Goal: Task Accomplishment & Management: Complete application form

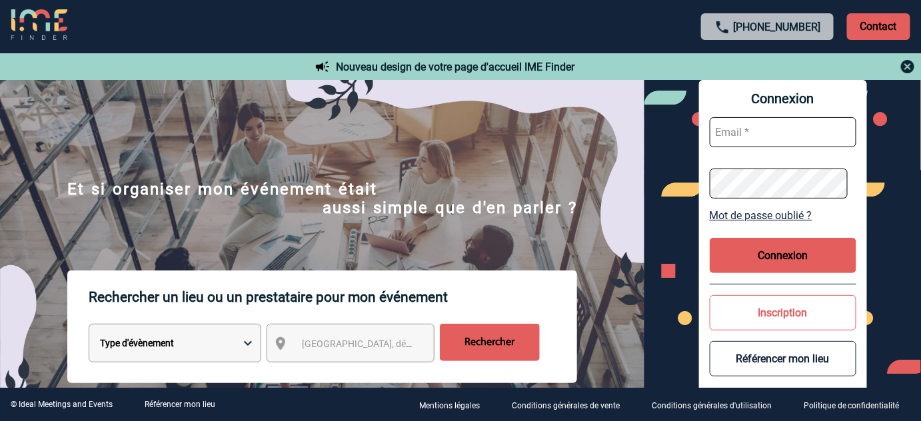
type input "tthiam@ime-groupe.com"
click at [779, 257] on button "Connexion" at bounding box center [782, 255] width 147 height 35
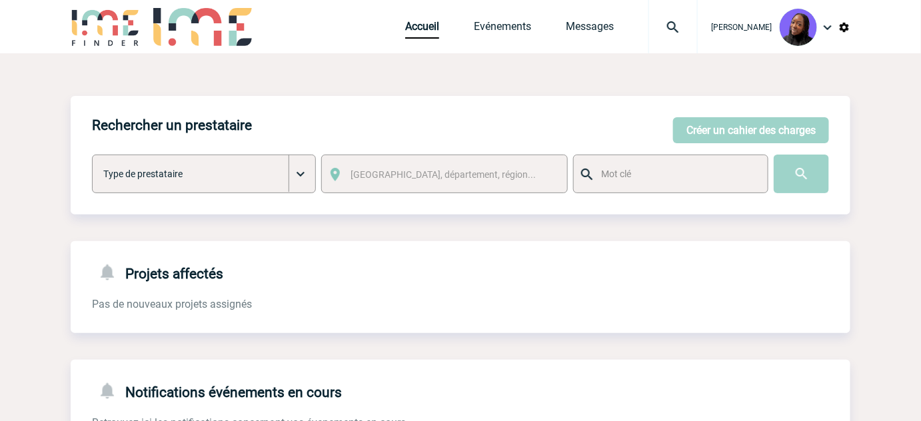
click at [37, 245] on body "[PERSON_NAME] Accueil Evénements 0" at bounding box center [460, 338] width 921 height 677
click at [745, 136] on button "Créer un cahier des charges" at bounding box center [751, 130] width 156 height 26
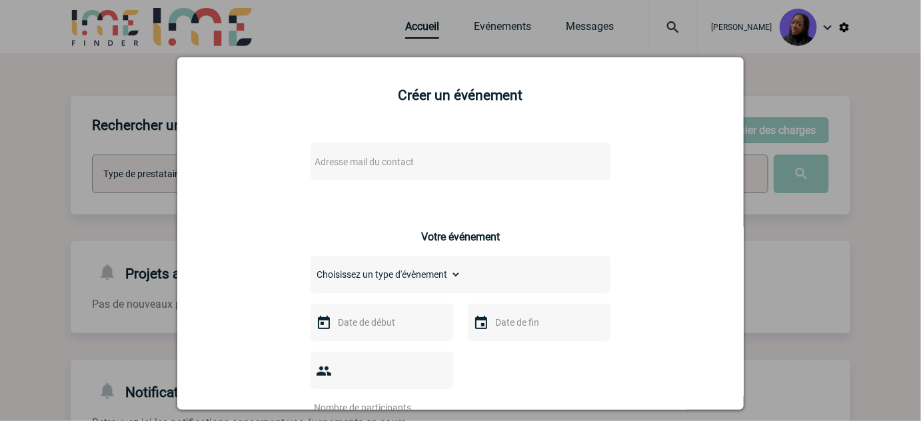
click at [360, 152] on div "Adresse mail du contact" at bounding box center [460, 161] width 300 height 37
click at [359, 167] on span "Adresse mail du contact" at bounding box center [363, 162] width 99 height 11
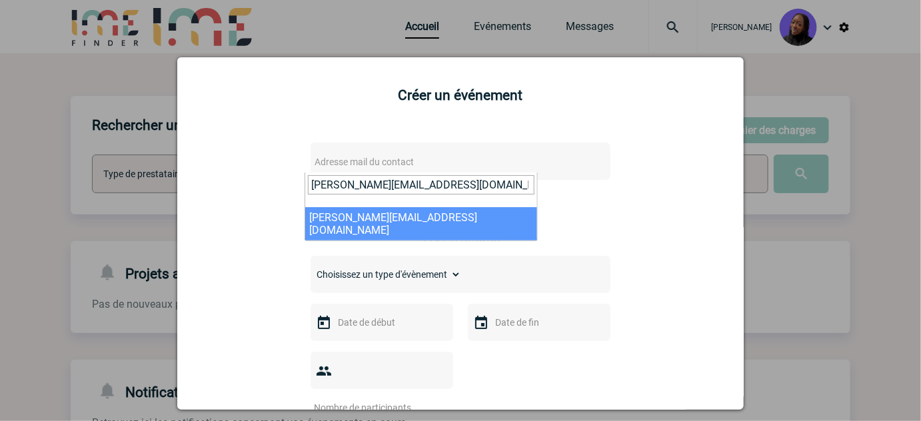
type input "[PERSON_NAME][EMAIL_ADDRESS][DOMAIN_NAME]"
select select "123440"
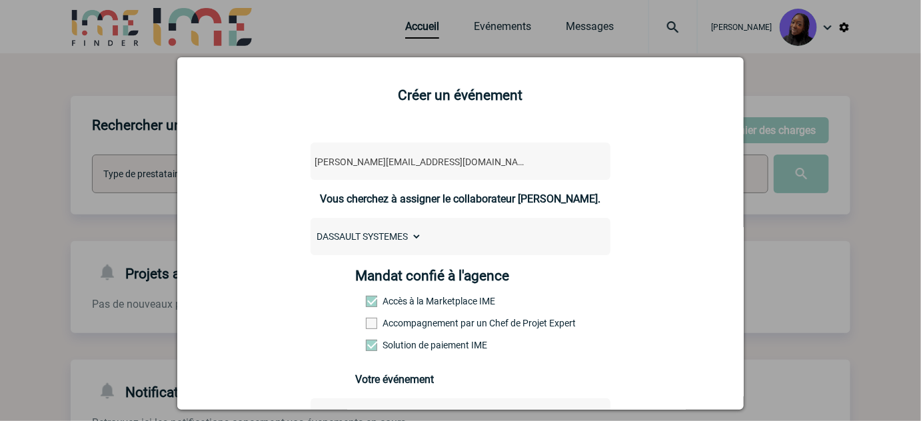
scroll to position [121, 0]
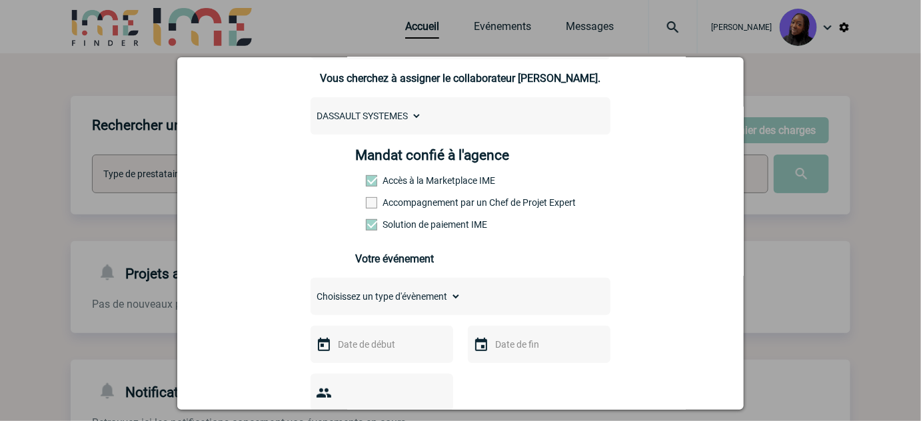
click at [396, 205] on label "Accompagnement par un Chef de Projet Expert" at bounding box center [395, 202] width 59 height 11
click at [0, 0] on input "Accompagnement par un Chef de Projet Expert" at bounding box center [0, 0] width 0 height 0
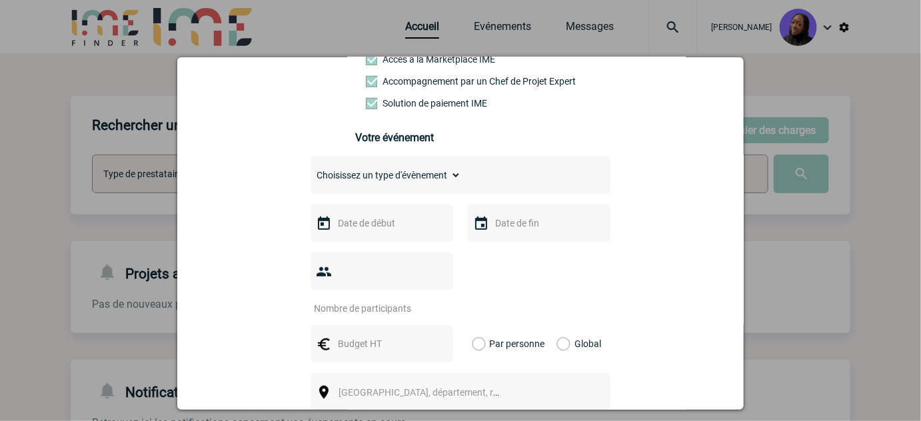
click at [403, 185] on select "Choisissez un type d'évènement Séminaire avec nuitée Séminaire sans nuitée Repa…" at bounding box center [385, 175] width 151 height 19
select select "3"
click at [310, 172] on select "Choisissez un type d'évènement Séminaire avec nuitée Séminaire sans nuitée Repa…" at bounding box center [385, 175] width 151 height 19
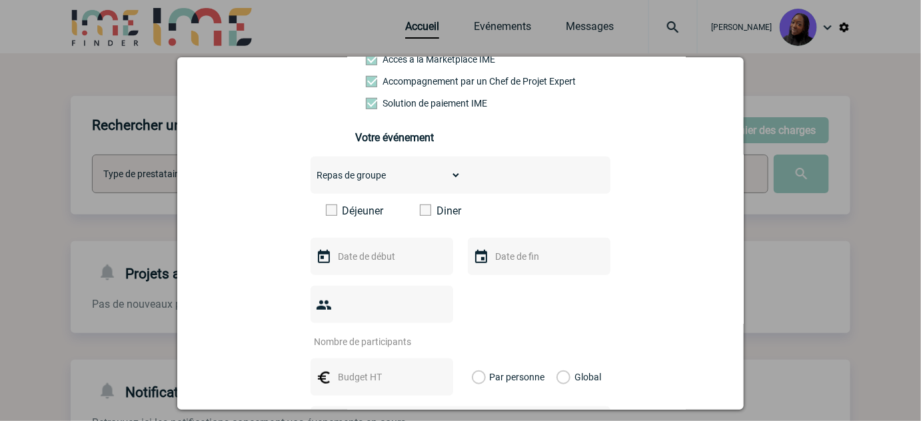
click at [326, 214] on span at bounding box center [331, 210] width 11 height 11
click at [0, 0] on input "Déjeuner" at bounding box center [0, 0] width 0 height 0
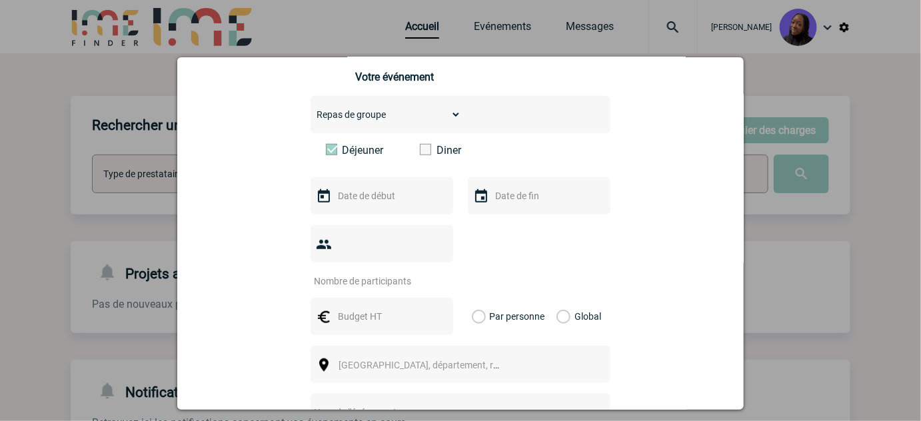
click at [400, 205] on input "text" at bounding box center [380, 195] width 92 height 17
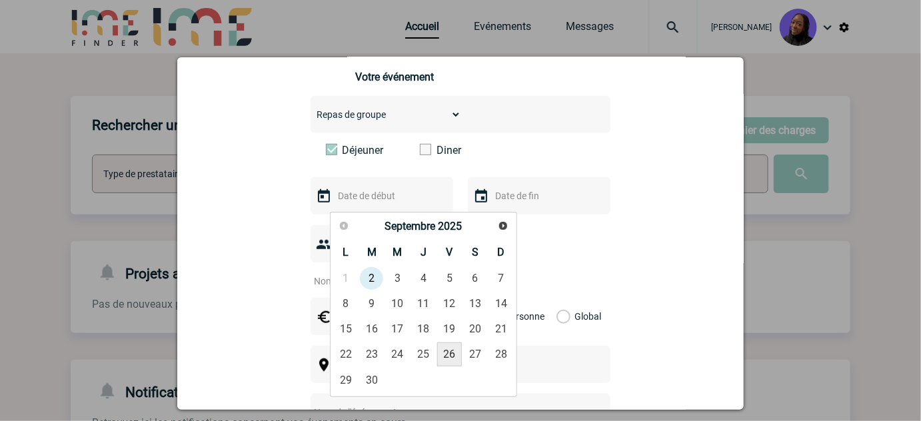
click at [454, 360] on link "26" at bounding box center [449, 354] width 25 height 24
type input "[DATE]"
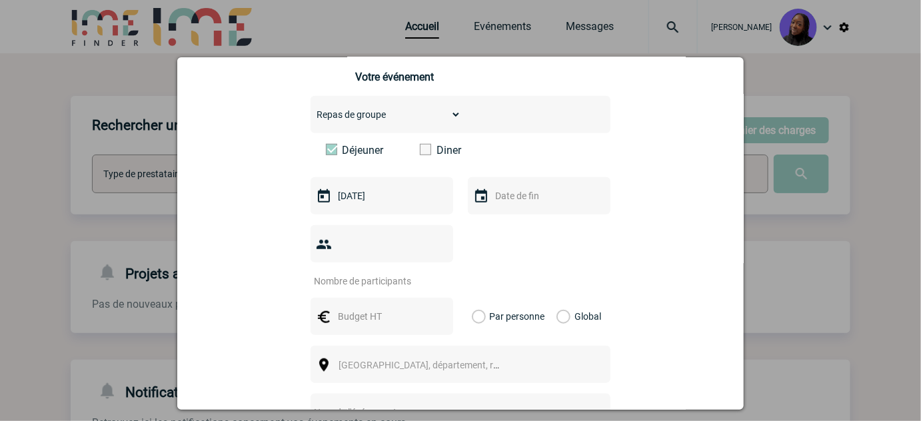
click at [581, 203] on div at bounding box center [539, 195] width 143 height 37
click at [528, 205] on input "text" at bounding box center [538, 195] width 92 height 17
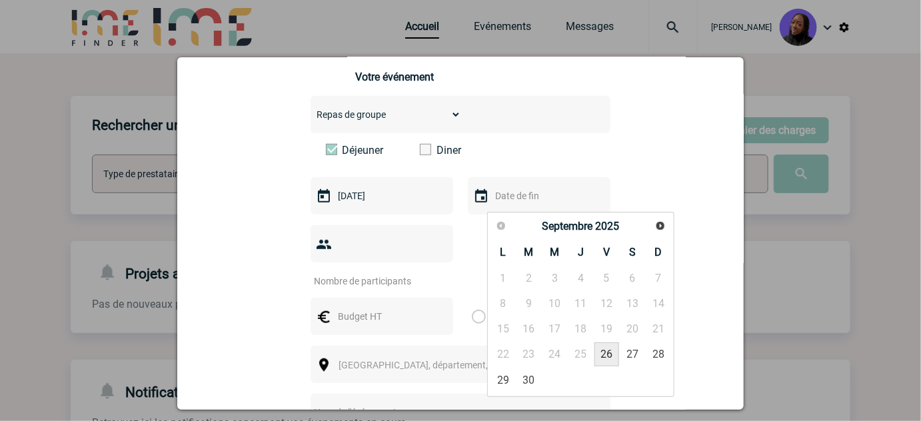
click at [604, 352] on link "26" at bounding box center [606, 354] width 25 height 24
type input "[DATE]"
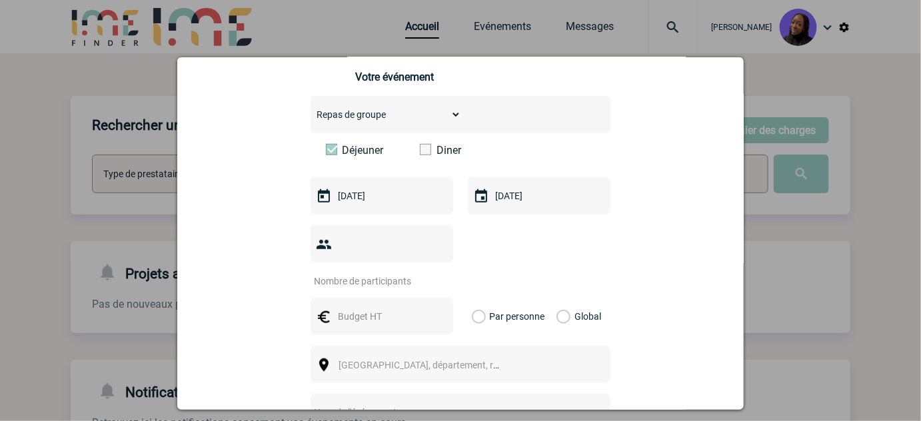
click at [402, 272] on input "number" at bounding box center [372, 280] width 125 height 17
type input "12"
click at [369, 308] on input "text" at bounding box center [380, 316] width 92 height 17
type input "840"
click at [561, 298] on label "Global" at bounding box center [560, 316] width 9 height 37
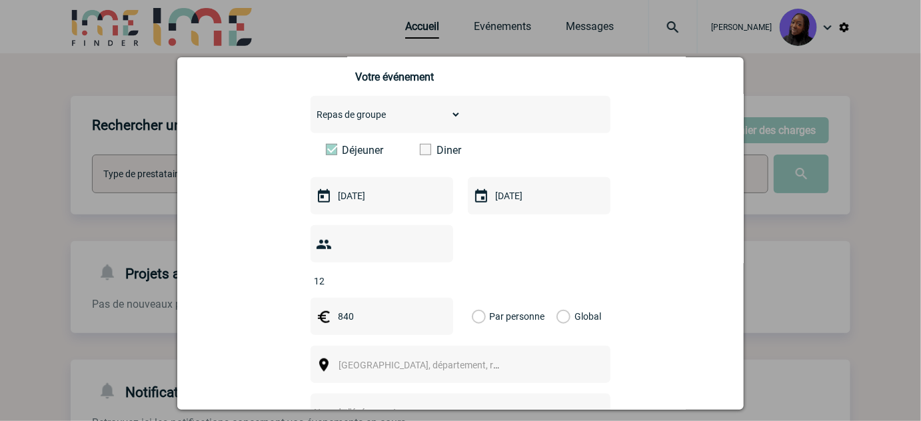
click at [0, 0] on input "Global" at bounding box center [0, 0] width 0 height 0
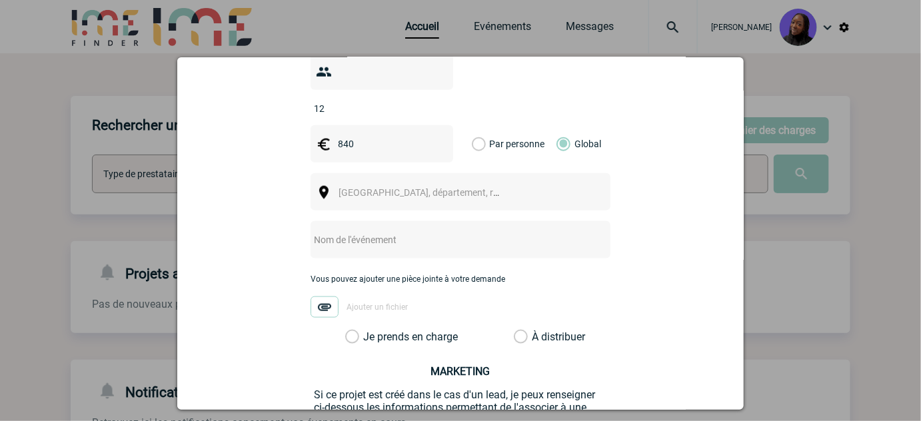
scroll to position [484, 0]
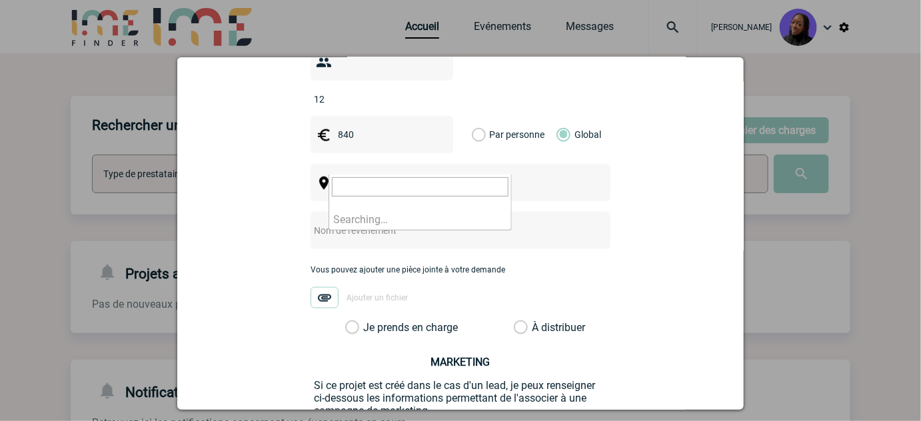
click at [434, 178] on span "[GEOGRAPHIC_DATA], département, région..." at bounding box center [430, 183] width 185 height 11
click at [337, 186] on input "Il de france" at bounding box center [420, 186] width 177 height 19
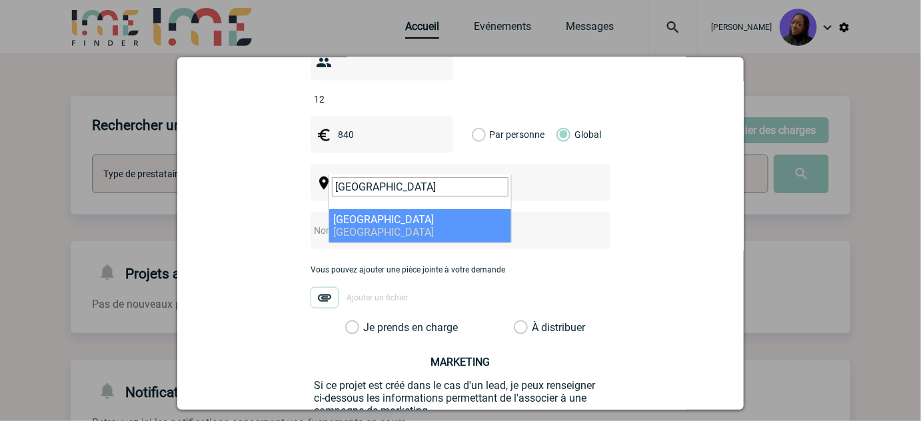
type input "[GEOGRAPHIC_DATA]"
select select "2"
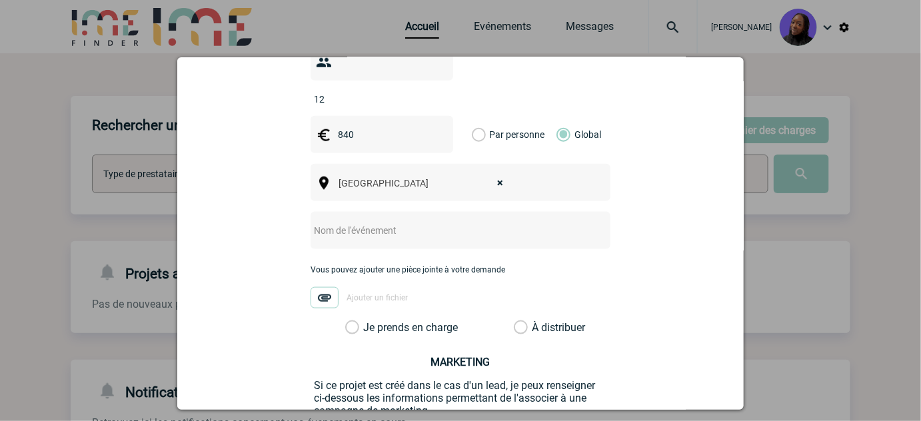
click at [369, 222] on input "text" at bounding box center [442, 230] width 264 height 17
type input "[PERSON_NAME] CEO - [GEOGRAPHIC_DATA]"
click at [348, 321] on label "Je prends en charge" at bounding box center [356, 327] width 23 height 13
click at [0, 0] on input "Je prends en charge" at bounding box center [0, 0] width 0 height 0
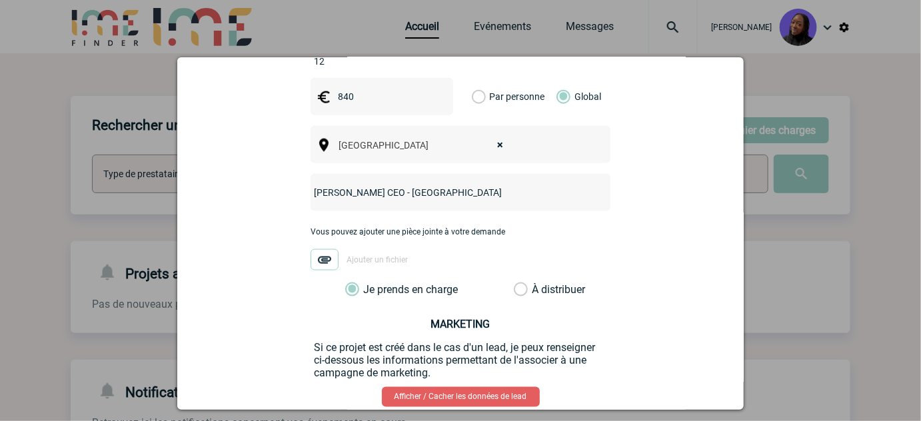
scroll to position [588, 0]
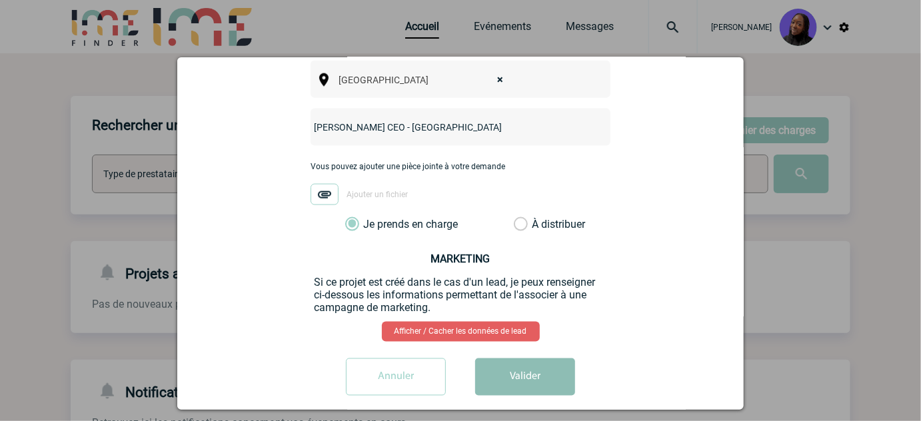
click at [504, 358] on button "Valider" at bounding box center [525, 376] width 100 height 37
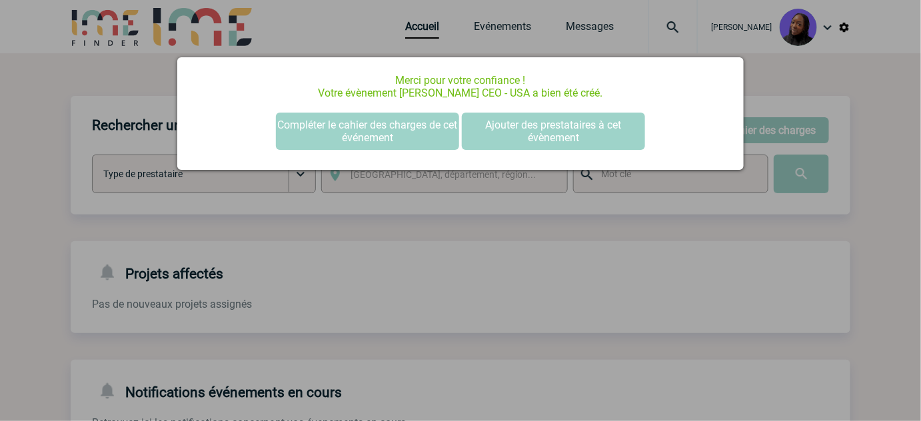
scroll to position [0, 0]
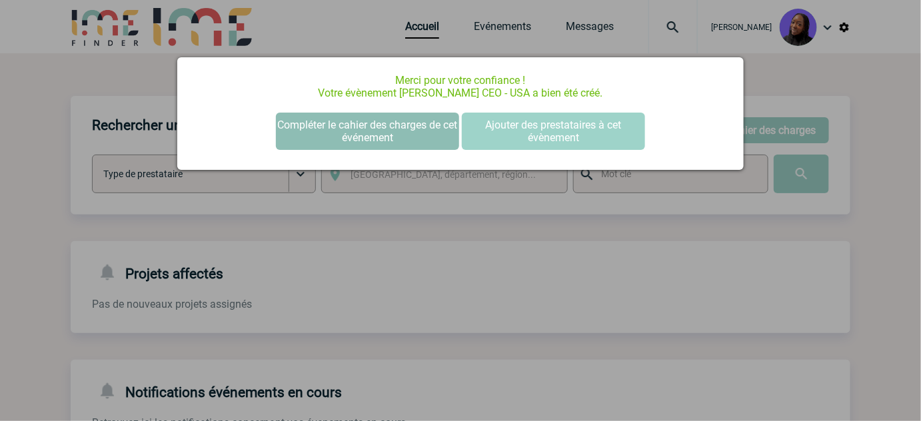
click at [368, 128] on button "Compléter le cahier des charges de cet événement" at bounding box center [367, 131] width 183 height 37
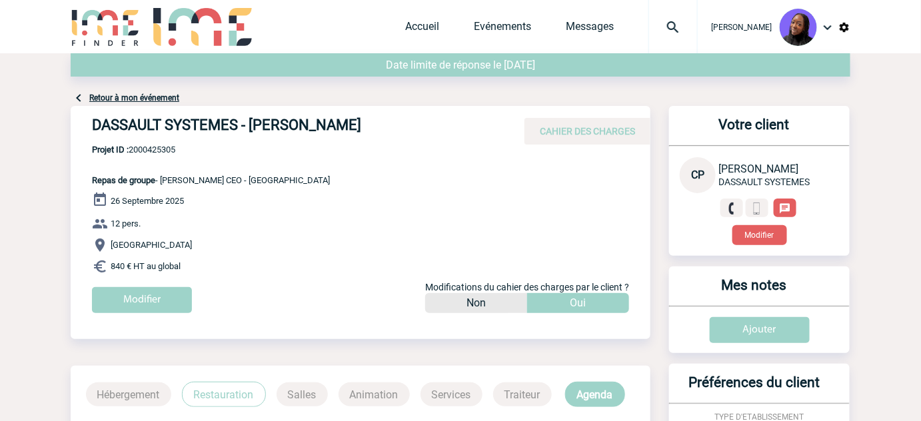
click at [219, 129] on h4 "DASSAULT SYSTEMES - Christelle PANO" at bounding box center [292, 128] width 400 height 23
copy div "DASSAULT SYSTEMES - Christelle PANO"
click at [151, 141] on div "DASSAULT SYSTEMES - Christelle PANO CAHIER DES CHARGES" at bounding box center [361, 125] width 580 height 39
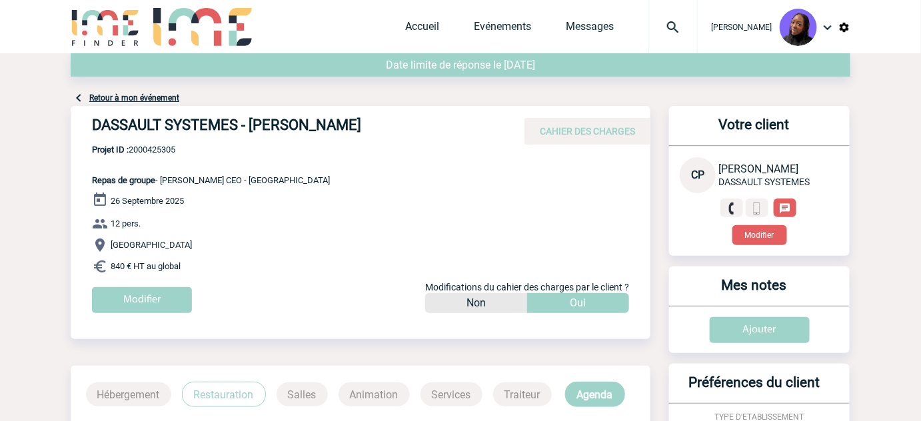
click at [155, 146] on span "Projet ID : 2000425305" at bounding box center [211, 150] width 238 height 10
copy span "2000425305"
drag, startPoint x: 222, startPoint y: 226, endPoint x: 214, endPoint y: 234, distance: 10.8
click at [222, 226] on p "12 pers." at bounding box center [371, 224] width 558 height 16
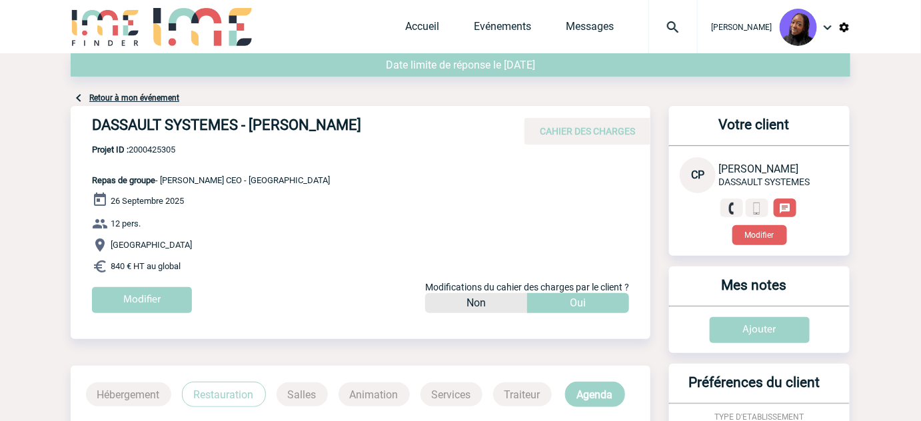
drag, startPoint x: 165, startPoint y: 262, endPoint x: 82, endPoint y: 179, distance: 118.2
click at [82, 179] on div "DASSAULT SYSTEMES - Christelle PANO CAHIER DES CHARGES DASSAULT SYSTEMES - Chri…" at bounding box center [361, 214] width 580 height 217
copy div "Repas de groupe - Déjeuner CEO - USA 26 Septembre 2025 12 pers. Ile de France 8…"
drag, startPoint x: 246, startPoint y: 124, endPoint x: 79, endPoint y: 131, distance: 167.3
click at [79, 131] on div "DASSAULT SYSTEMES - Christelle PANO CAHIER DES CHARGES" at bounding box center [361, 125] width 580 height 39
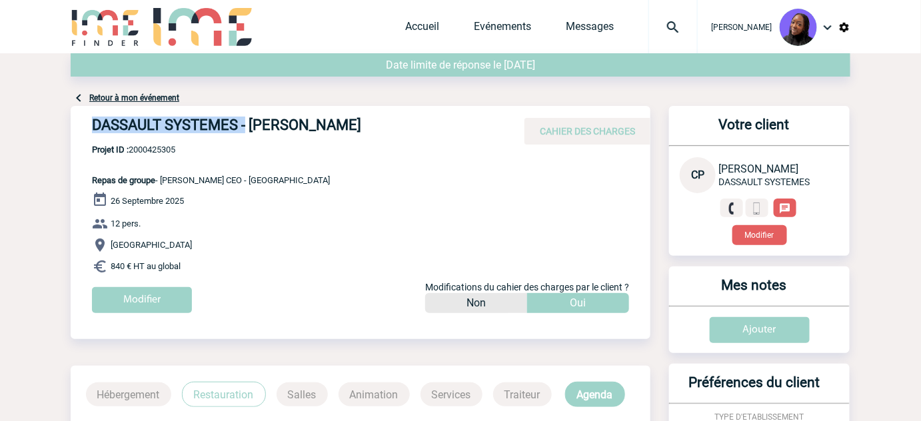
copy h4 "DASSAULT SYSTEMES -"
